Goal: Obtain resource: Obtain resource

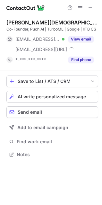
scroll to position [150, 102]
click at [88, 10] on span at bounding box center [90, 7] width 5 height 5
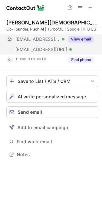
click at [83, 41] on button "View email" at bounding box center [80, 39] width 25 height 6
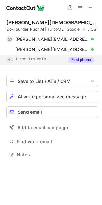
click at [85, 57] on button "Find phone" at bounding box center [80, 60] width 25 height 6
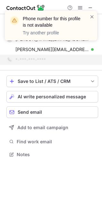
drag, startPoint x: 94, startPoint y: 17, endPoint x: 94, endPoint y: 21, distance: 4.2
click at [94, 18] on span at bounding box center [92, 17] width 5 height 6
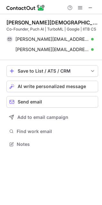
scroll to position [140, 102]
click at [94, 7] on button at bounding box center [91, 8] width 8 height 8
